Goal: Task Accomplishment & Management: Manage account settings

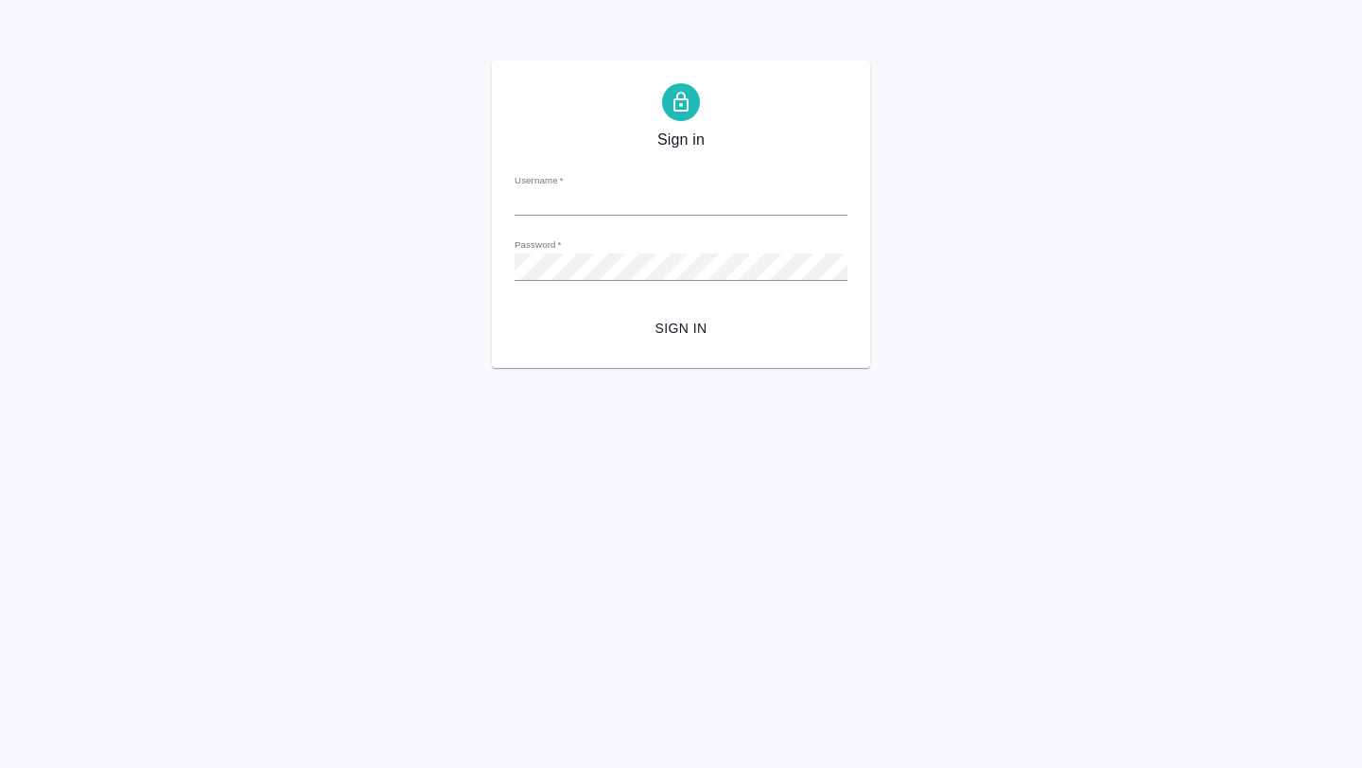
type input "[EMAIL_ADDRESS][DOMAIN_NAME]"
click at [701, 323] on span "Sign in" at bounding box center [681, 329] width 303 height 24
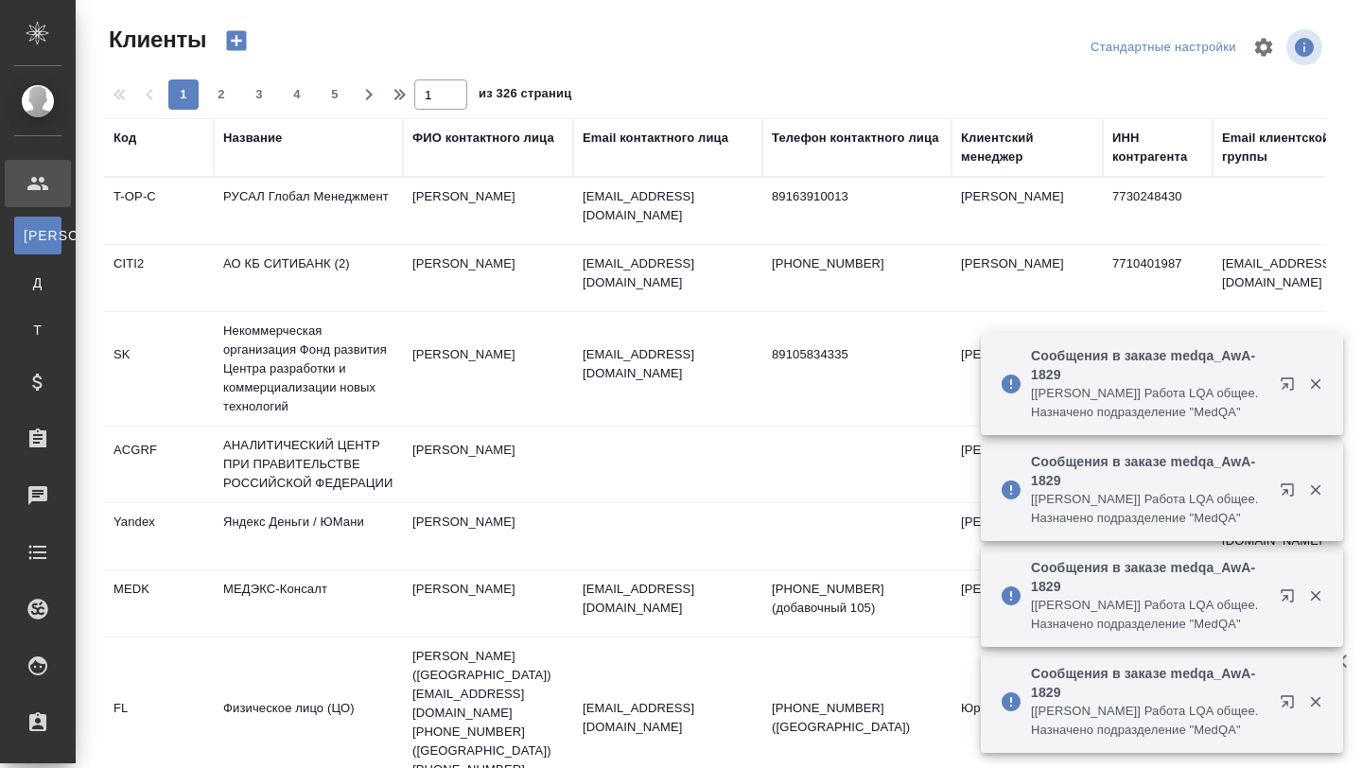
select select "RU"
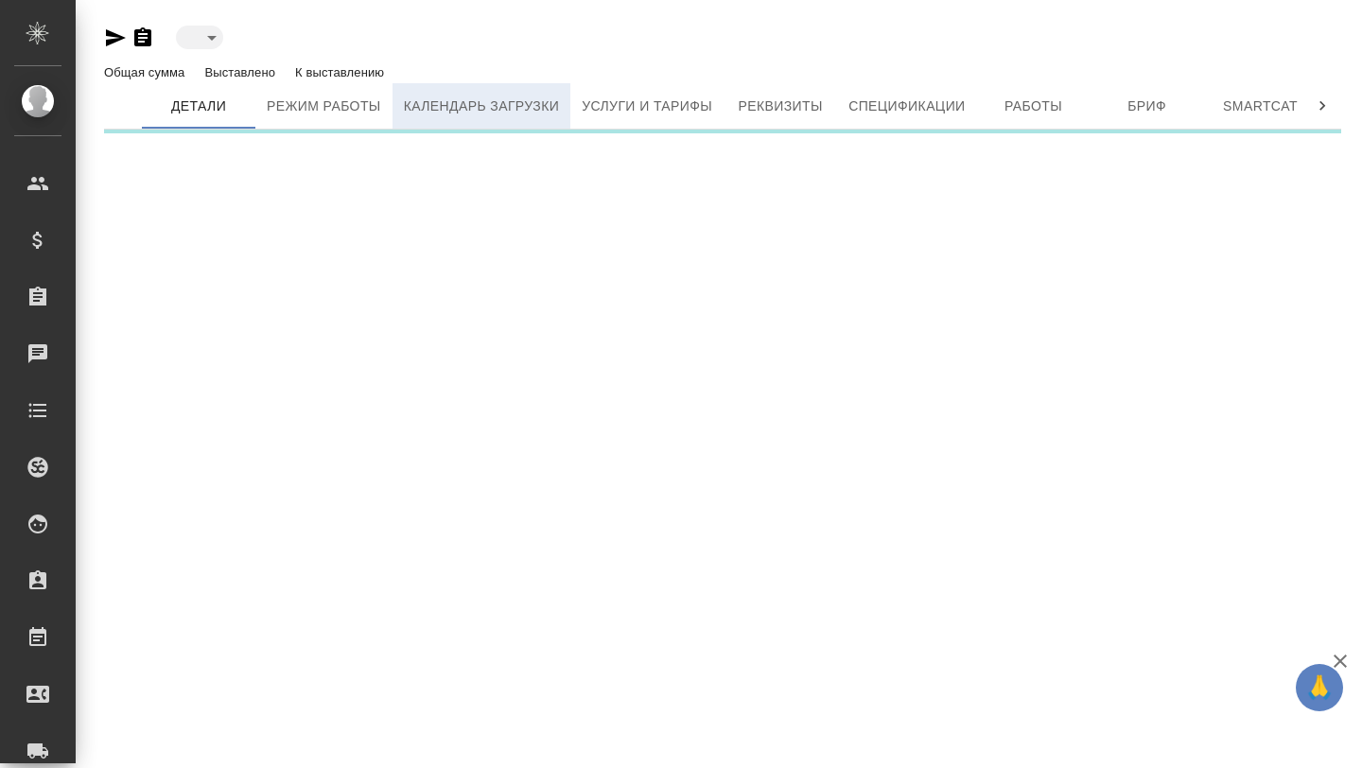
type input "active"
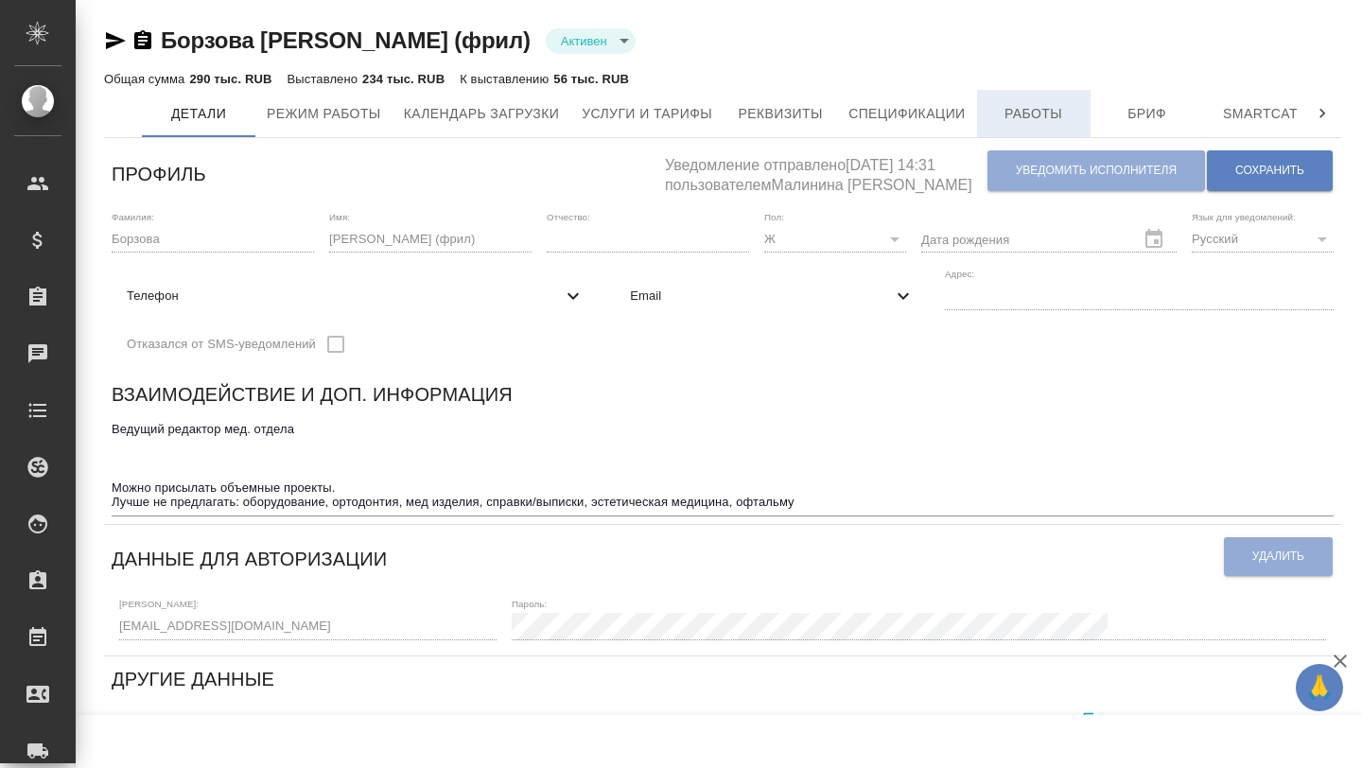
click at [1044, 111] on span "Работы" at bounding box center [1033, 114] width 91 height 24
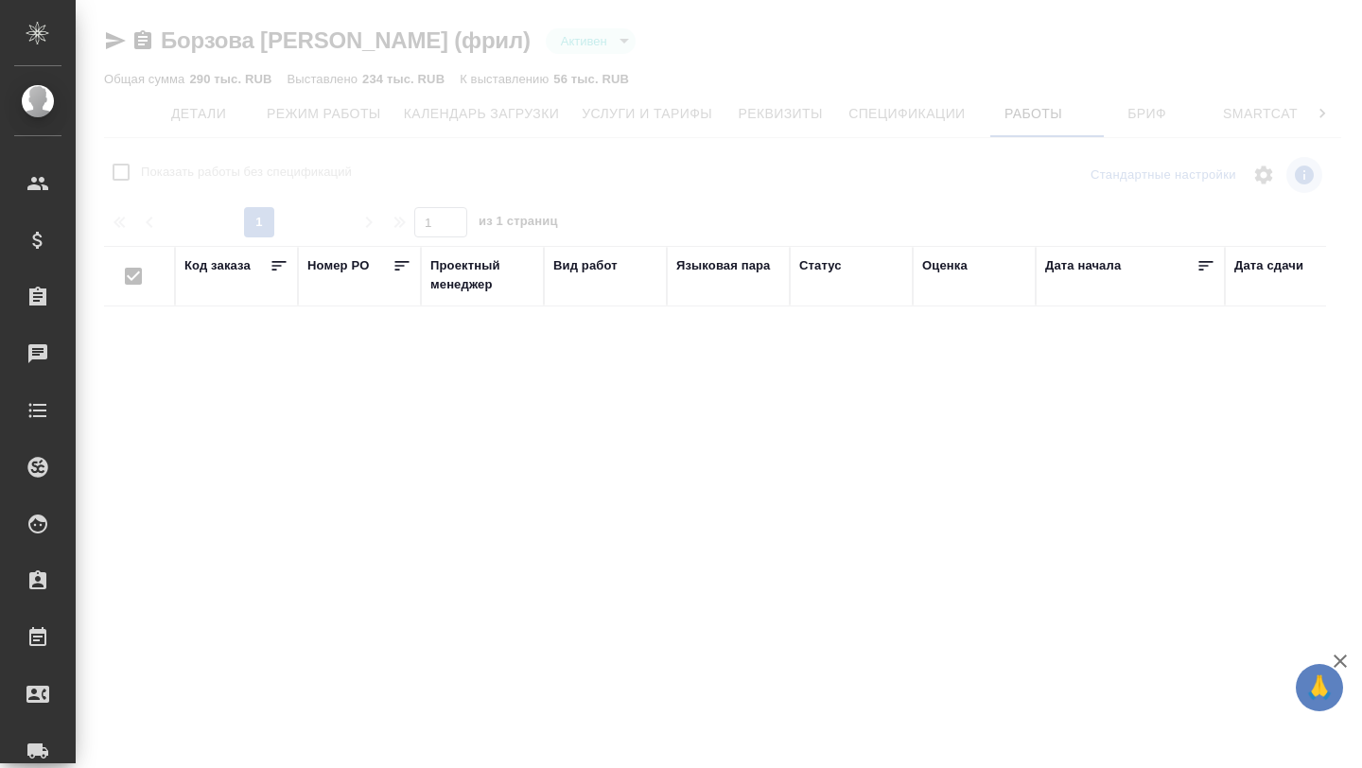
checkbox input "false"
